Goal: Information Seeking & Learning: Learn about a topic

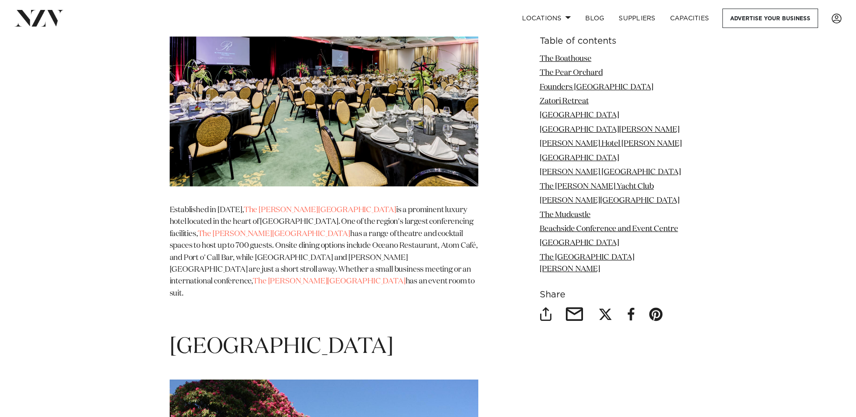
scroll to position [3052, 0]
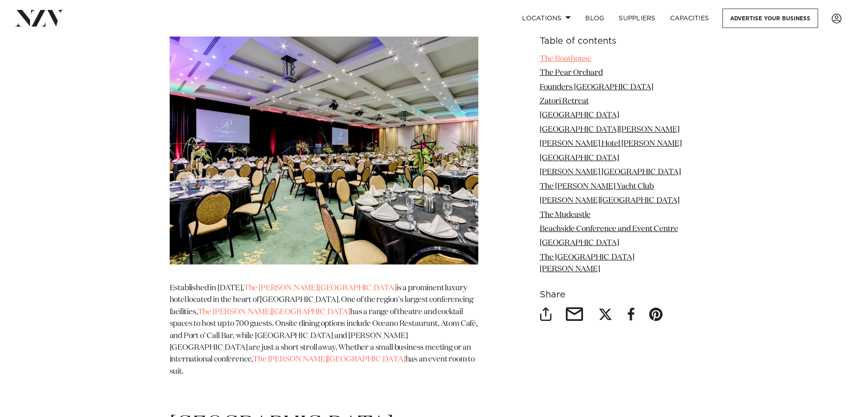
click at [561, 58] on link "The Boathouse" at bounding box center [565, 59] width 52 height 8
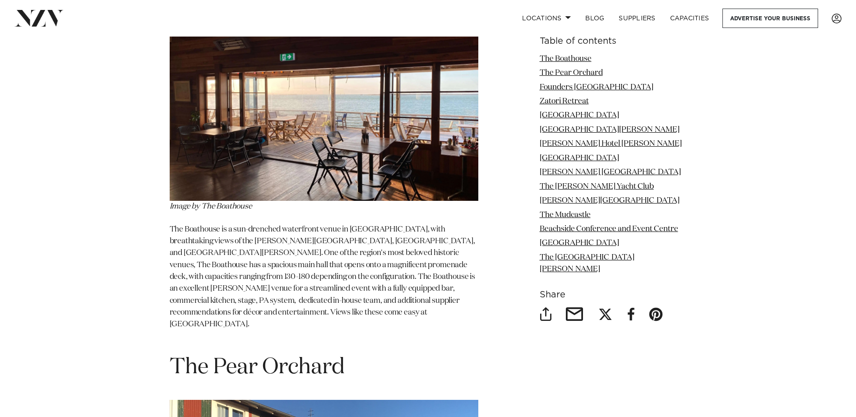
scroll to position [646, 0]
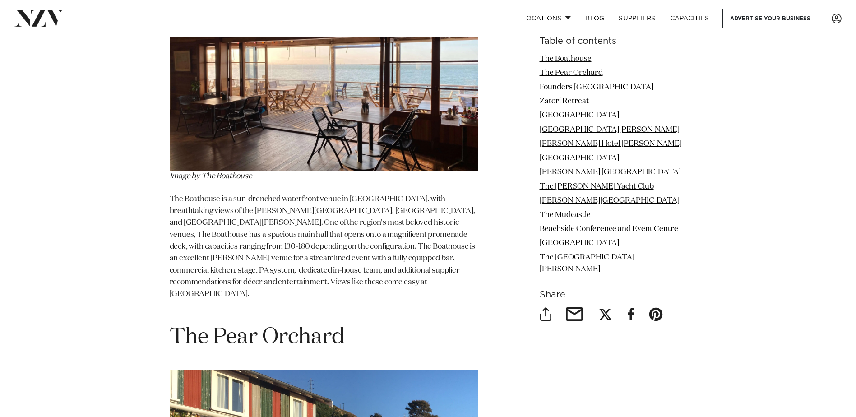
click at [258, 213] on p "The Boathouse is a sun-drenched waterfront venue in [GEOGRAPHIC_DATA], with bre…" at bounding box center [324, 253] width 309 height 119
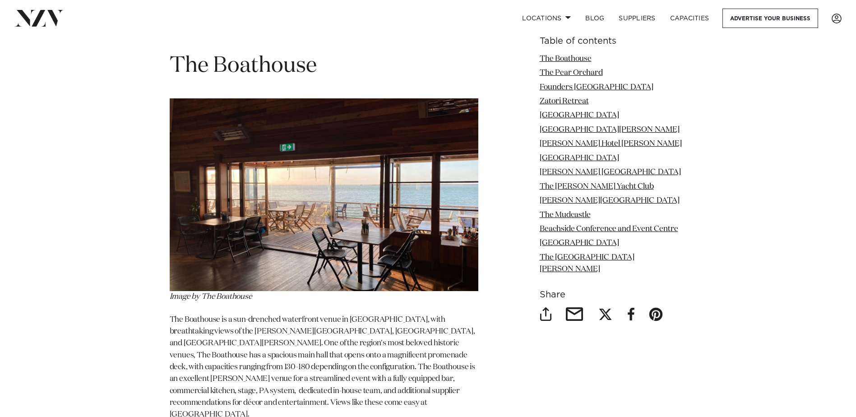
scroll to position [435, 0]
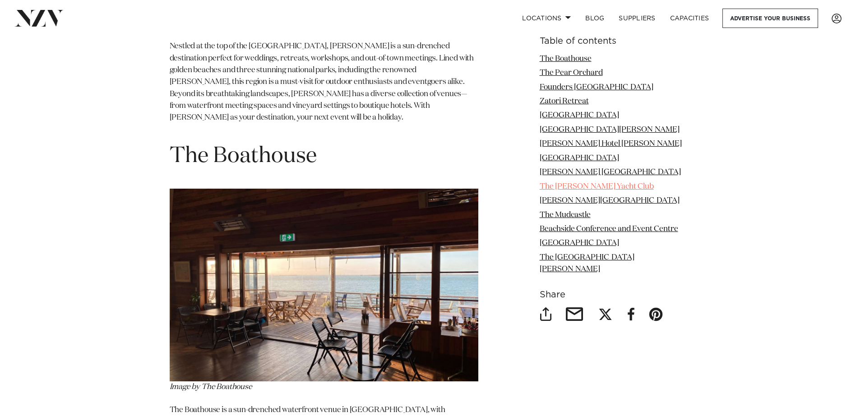
click at [564, 190] on link "The [PERSON_NAME] Yacht Club" at bounding box center [596, 187] width 114 height 8
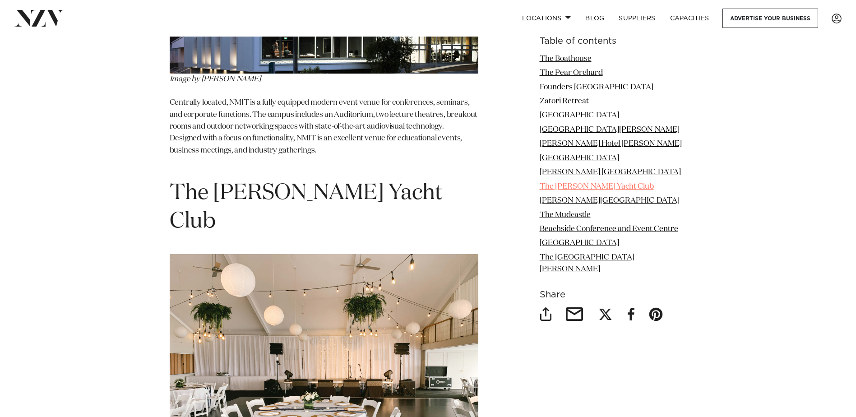
scroll to position [4026, 0]
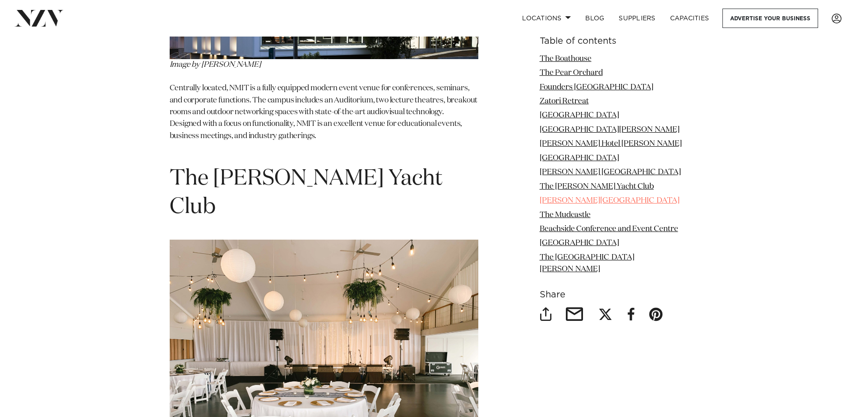
click at [560, 204] on link "[PERSON_NAME][GEOGRAPHIC_DATA]" at bounding box center [609, 201] width 140 height 8
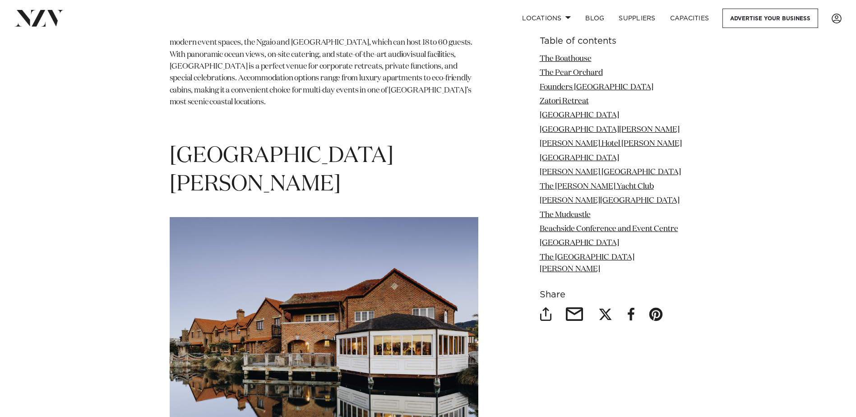
scroll to position [2315, 0]
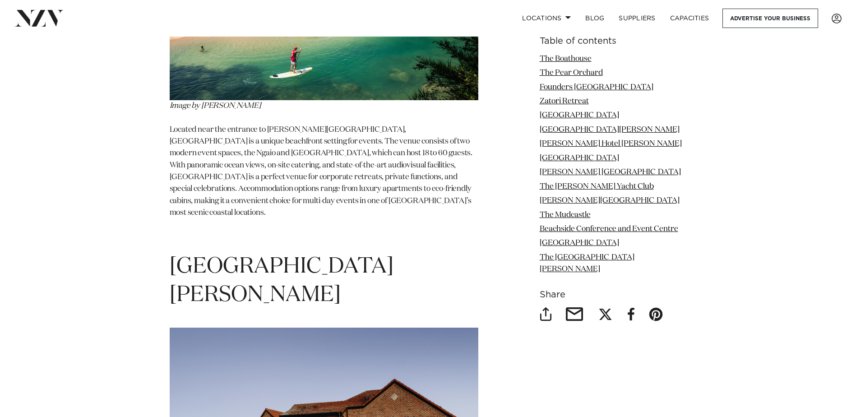
drag, startPoint x: 326, startPoint y: 201, endPoint x: 377, endPoint y: 221, distance: 54.5
click at [377, 253] on h1 "[GEOGRAPHIC_DATA][PERSON_NAME]" at bounding box center [324, 281] width 309 height 57
drag, startPoint x: 171, startPoint y: 200, endPoint x: 270, endPoint y: 224, distance: 101.7
click at [270, 253] on h1 "[GEOGRAPHIC_DATA][PERSON_NAME]" at bounding box center [324, 281] width 309 height 57
copy h1 "[GEOGRAPHIC_DATA][PERSON_NAME]"
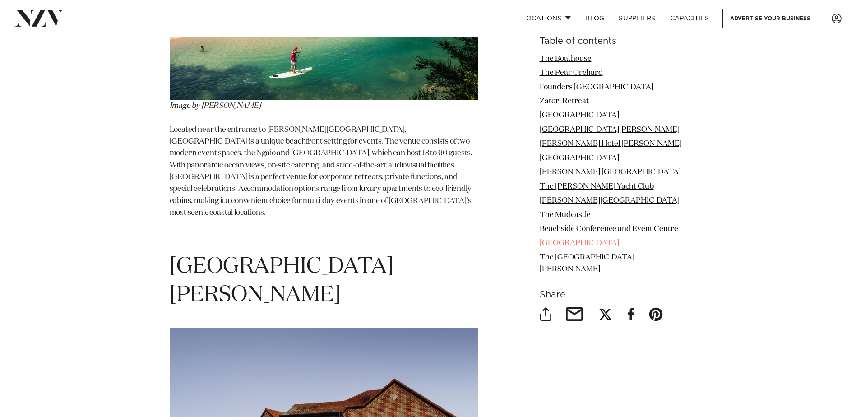
click at [577, 247] on link "[GEOGRAPHIC_DATA]" at bounding box center [578, 244] width 79 height 8
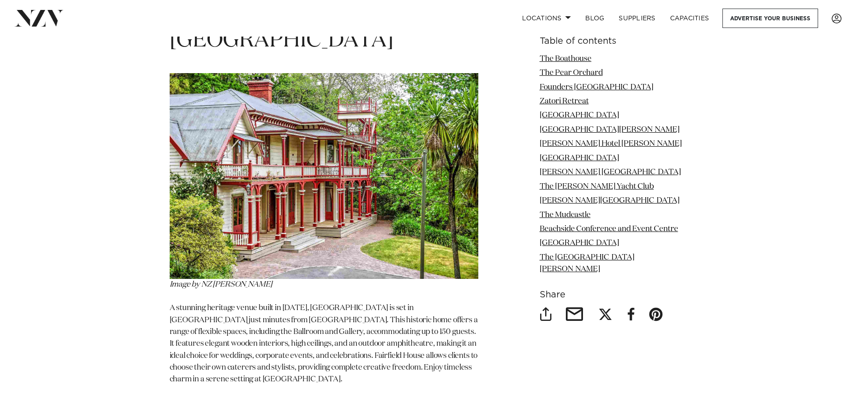
scroll to position [5838, 0]
